Goal: Information Seeking & Learning: Learn about a topic

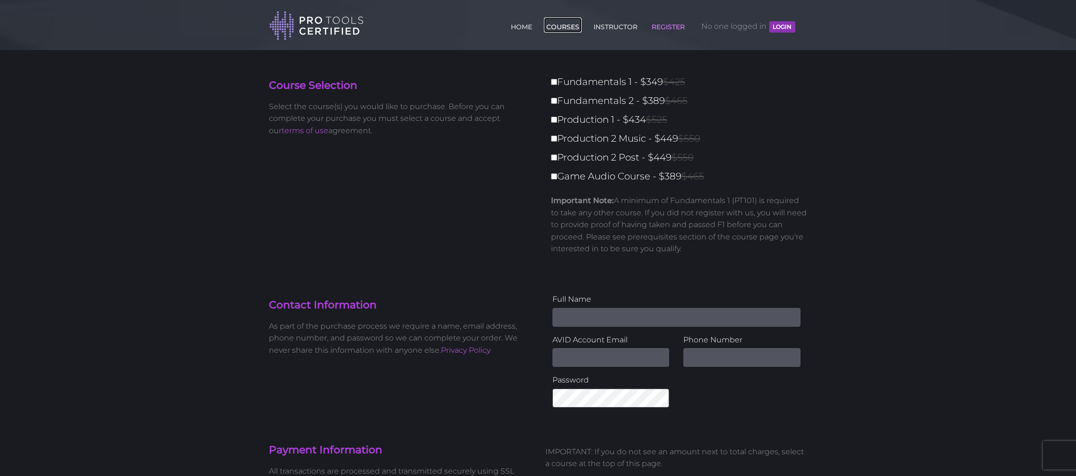
click at [564, 26] on link "COURSES" at bounding box center [563, 24] width 38 height 15
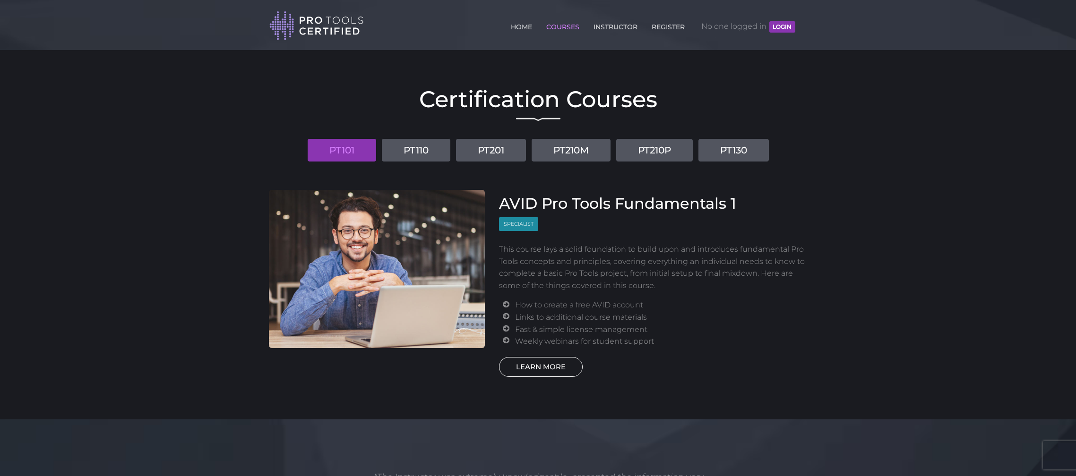
click at [540, 365] on link "LEARN MORE" at bounding box center [541, 367] width 84 height 20
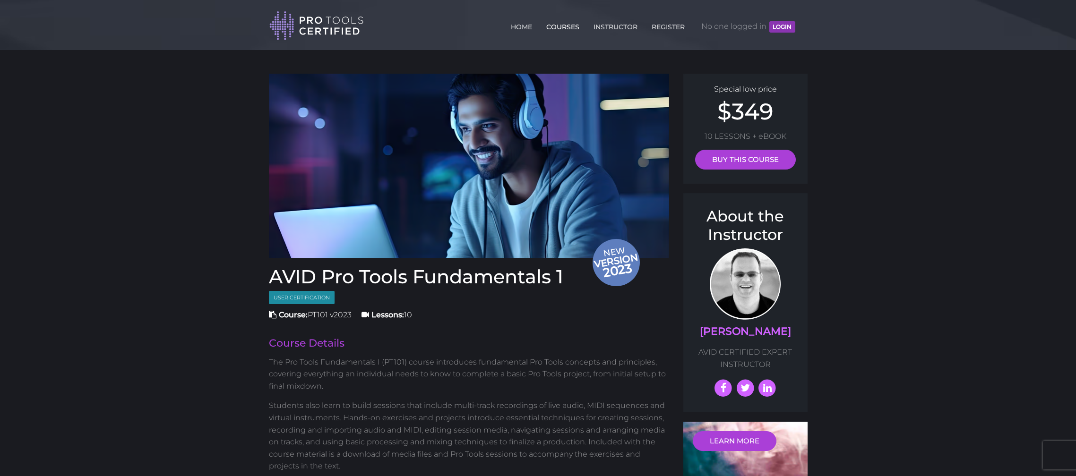
click at [559, 28] on link "COURSES" at bounding box center [563, 24] width 38 height 15
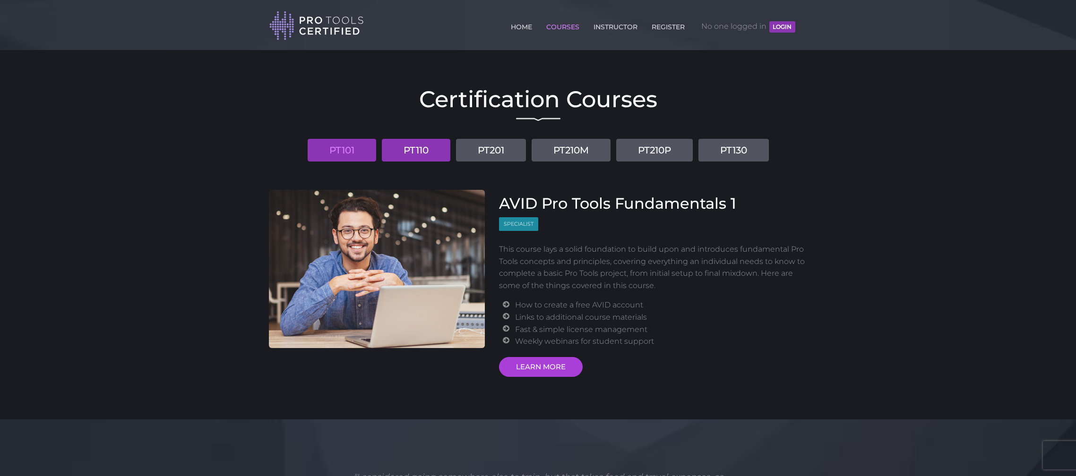
click at [422, 152] on link "PT110" at bounding box center [416, 150] width 69 height 23
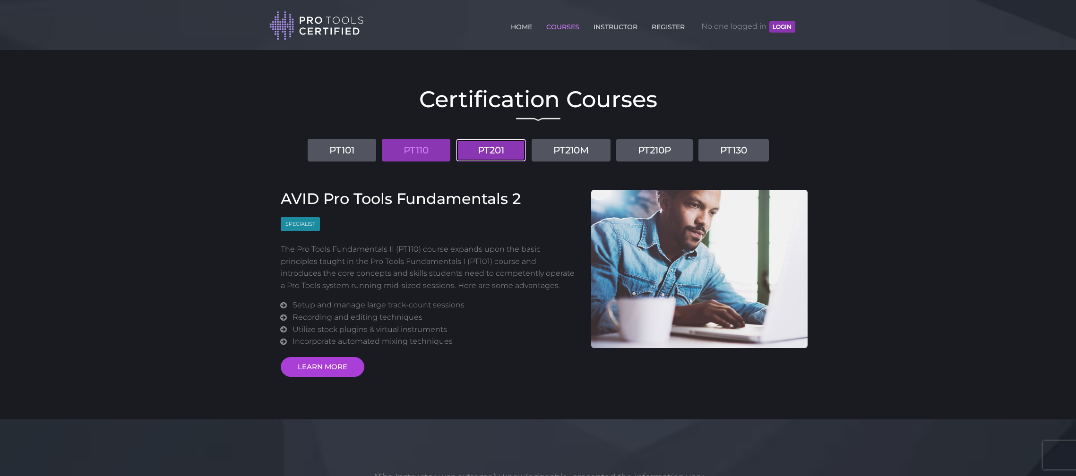
click at [511, 150] on link "PT201" at bounding box center [491, 150] width 70 height 23
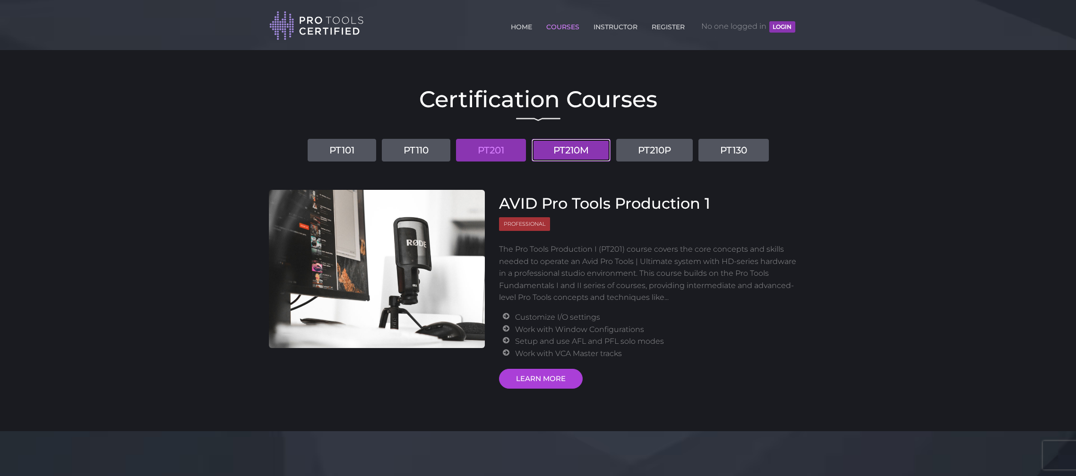
click at [597, 152] on link "PT210M" at bounding box center [571, 150] width 79 height 23
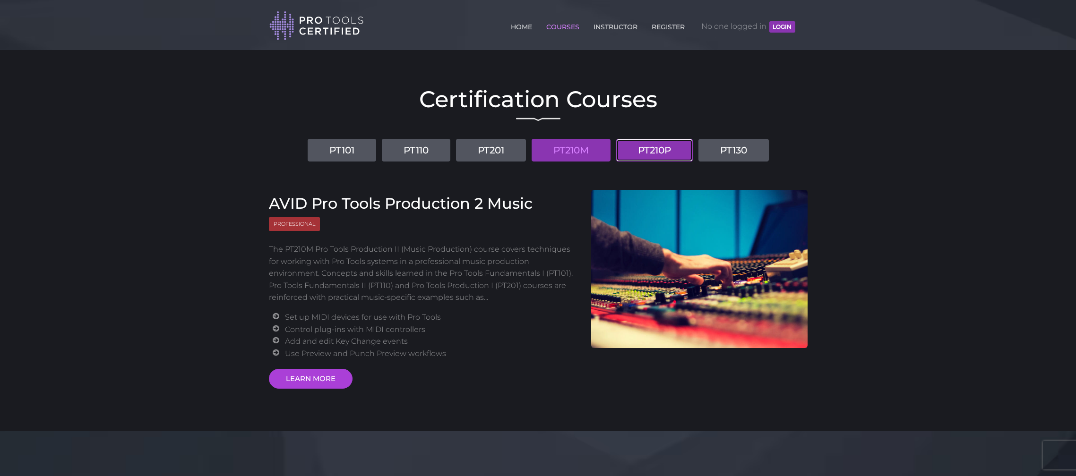
click at [656, 152] on link "PT210P" at bounding box center [654, 150] width 77 height 23
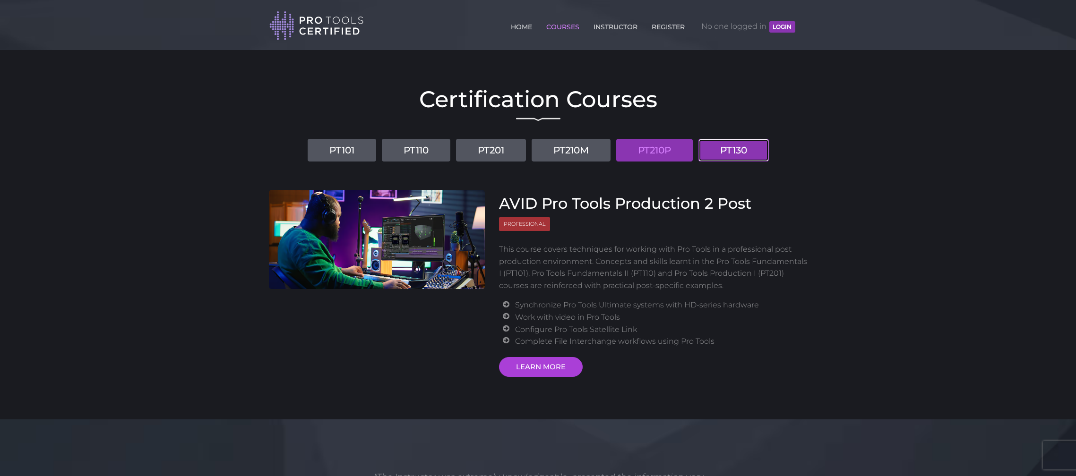
click at [728, 152] on link "PT130" at bounding box center [733, 150] width 70 height 23
